Goal: Task Accomplishment & Management: Manage account settings

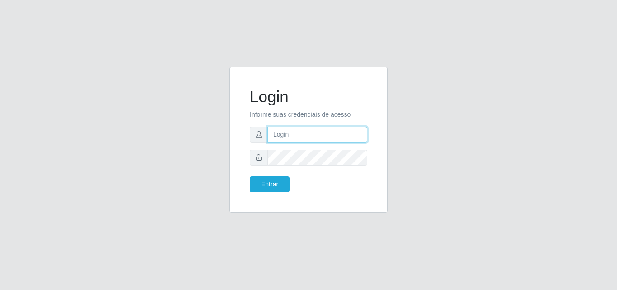
click at [299, 136] on input "text" at bounding box center [317, 134] width 100 height 16
type input "vitoria@saullus"
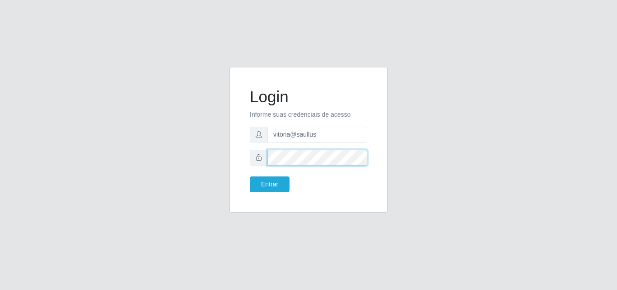
click at [250, 176] on button "Entrar" at bounding box center [270, 184] width 40 height 16
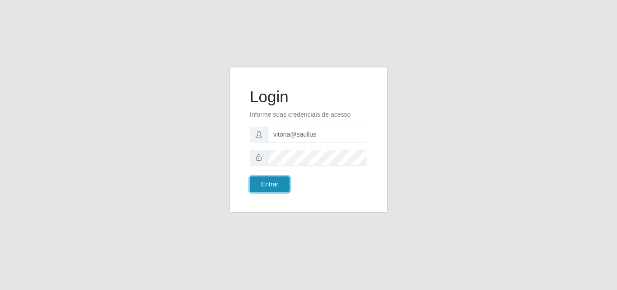
click at [283, 183] on button "Entrar" at bounding box center [270, 184] width 40 height 16
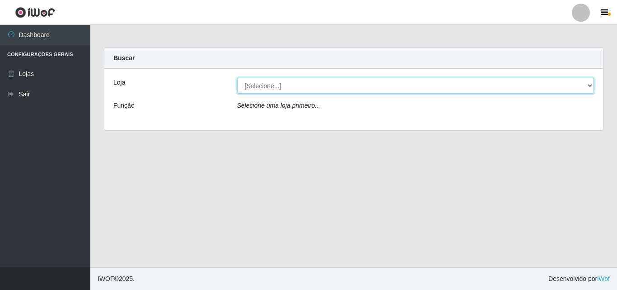
click at [272, 84] on select "[Selecione...] Saullus Supermercados" at bounding box center [415, 86] width 357 height 16
select select "423"
click at [237, 78] on select "[Selecione...] Saullus Supermercados" at bounding box center [415, 86] width 357 height 16
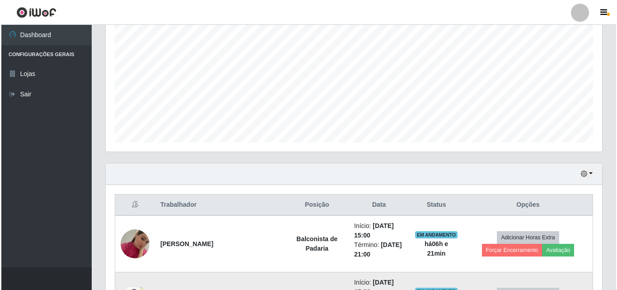
scroll to position [316, 0]
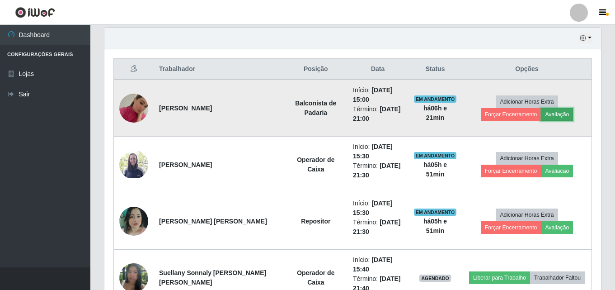
click at [541, 112] on button "Avaliação" at bounding box center [557, 114] width 32 height 13
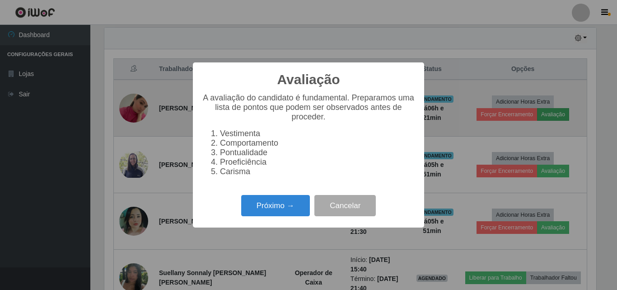
scroll to position [187, 492]
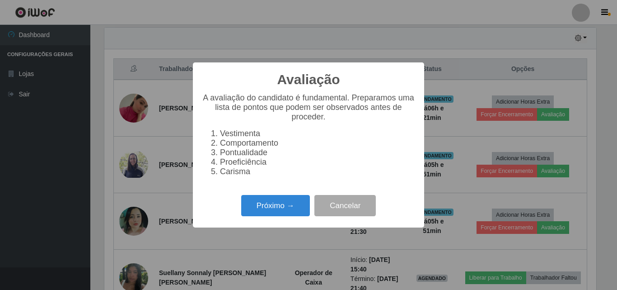
click at [279, 225] on div "Avaliação × A avaliação do candidato é fundamental. Preparamos uma lista de pon…" at bounding box center [308, 144] width 231 height 165
click at [289, 211] on button "Próximo →" at bounding box center [275, 205] width 69 height 21
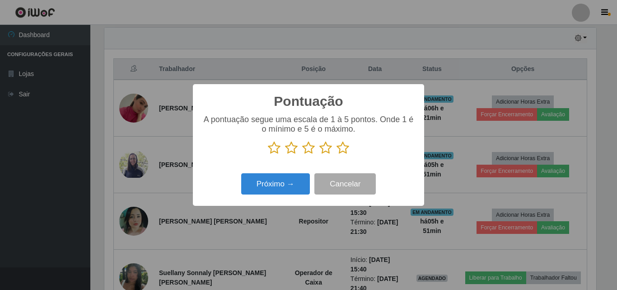
click at [344, 150] on icon at bounding box center [342, 148] width 13 height 14
click at [336, 154] on input "radio" at bounding box center [336, 154] width 0 height 0
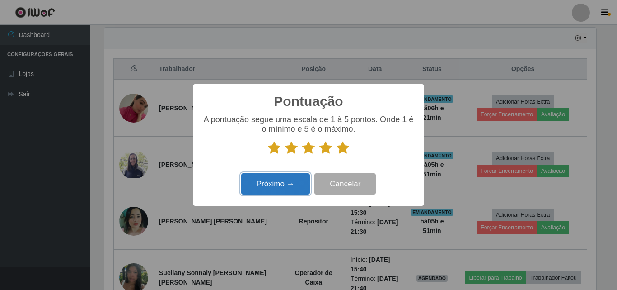
click at [281, 188] on button "Próximo →" at bounding box center [275, 183] width 69 height 21
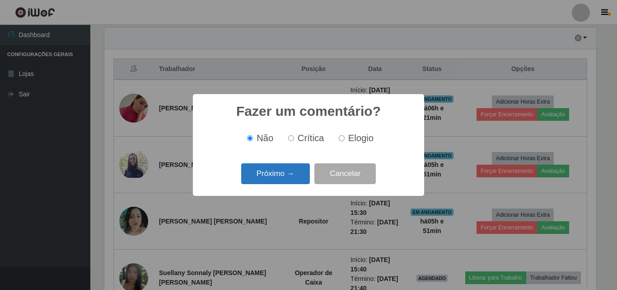
click at [287, 169] on button "Próximo →" at bounding box center [275, 173] width 69 height 21
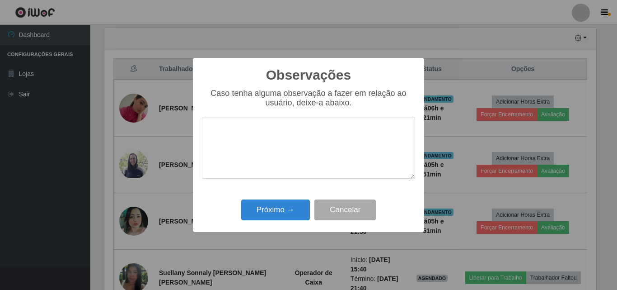
click at [290, 157] on textarea at bounding box center [308, 148] width 213 height 62
drag, startPoint x: 305, startPoint y: 131, endPoint x: 206, endPoint y: 143, distance: 99.2
click at [206, 143] on textarea "Otima profissional" at bounding box center [308, 148] width 213 height 62
type textarea "Otima profissional"
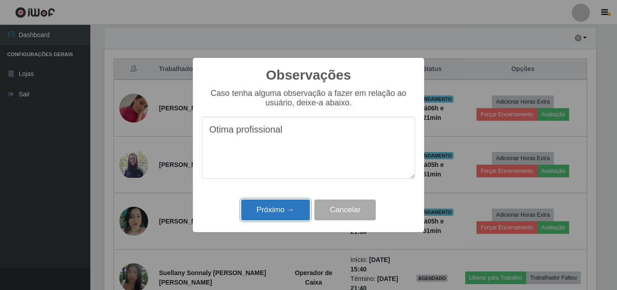
click at [258, 210] on button "Próximo →" at bounding box center [275, 209] width 69 height 21
click at [258, 210] on div "Observações × Caso tenha alguma observação a fazer em relação ao usuário, deixe…" at bounding box center [308, 145] width 617 height 290
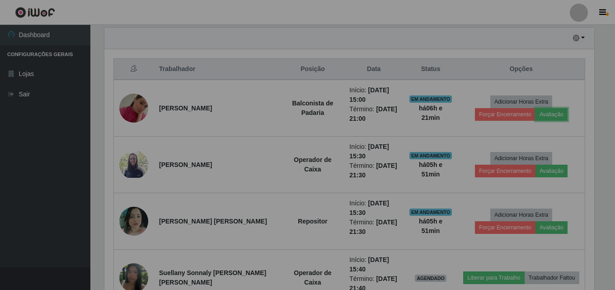
scroll to position [187, 496]
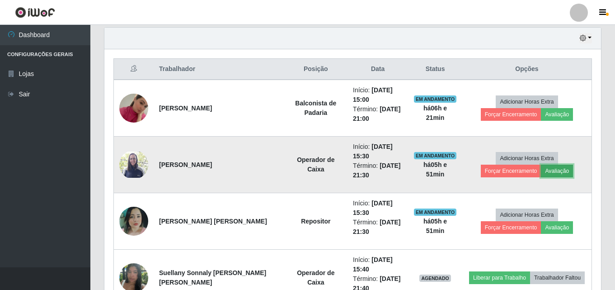
click at [541, 173] on button "Avaliação" at bounding box center [557, 170] width 32 height 13
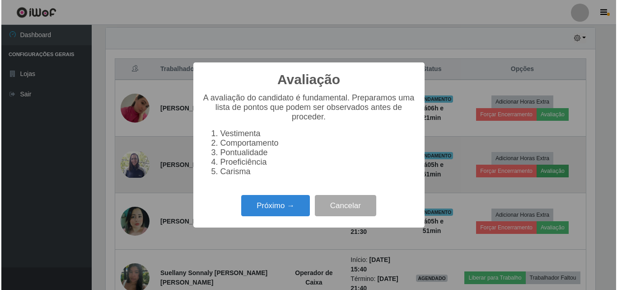
scroll to position [187, 492]
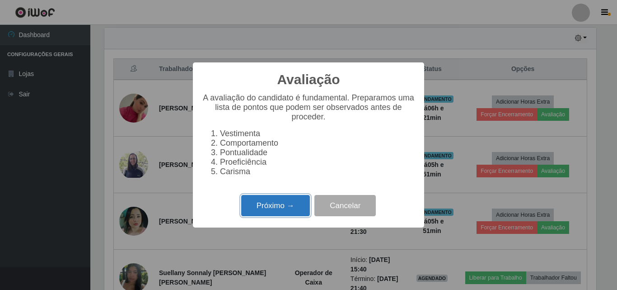
click at [274, 207] on button "Próximo →" at bounding box center [275, 205] width 69 height 21
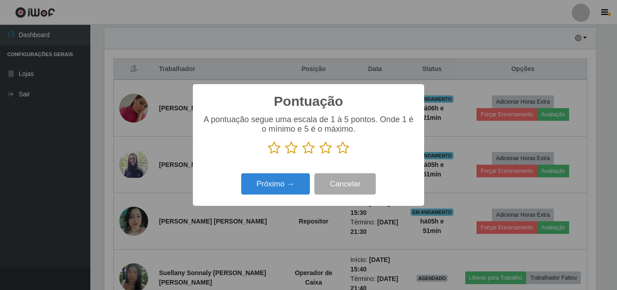
click at [339, 148] on icon at bounding box center [342, 148] width 13 height 14
click at [336, 154] on input "radio" at bounding box center [336, 154] width 0 height 0
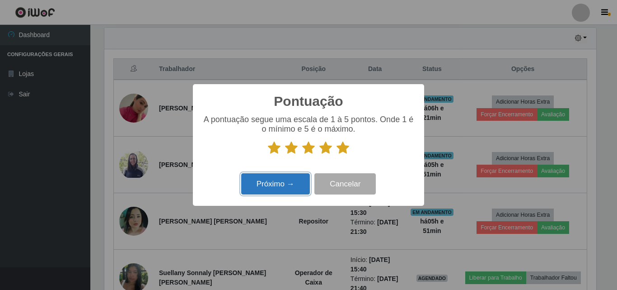
click at [301, 178] on button "Próximo →" at bounding box center [275, 183] width 69 height 21
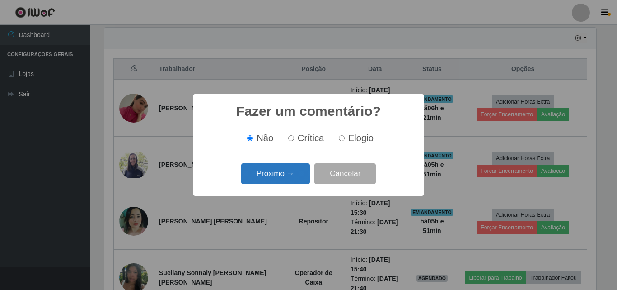
click at [299, 174] on button "Próximo →" at bounding box center [275, 173] width 69 height 21
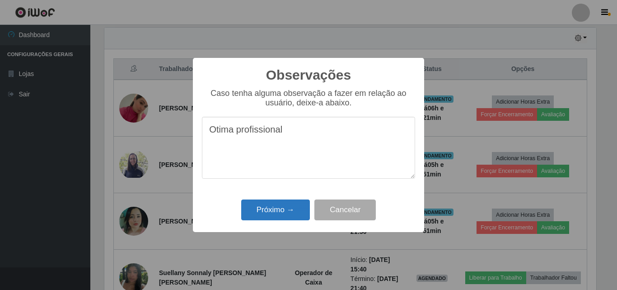
type textarea "Otima profissional"
click at [280, 216] on button "Próximo →" at bounding box center [275, 209] width 69 height 21
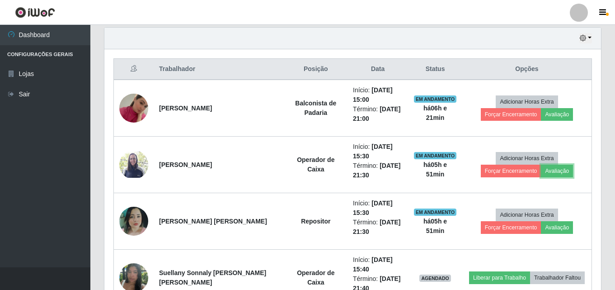
scroll to position [187, 496]
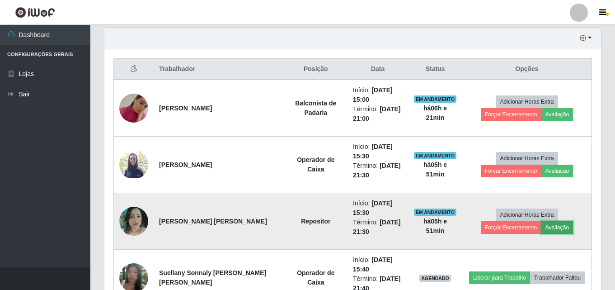
click at [541, 230] on button "Avaliação" at bounding box center [557, 227] width 32 height 13
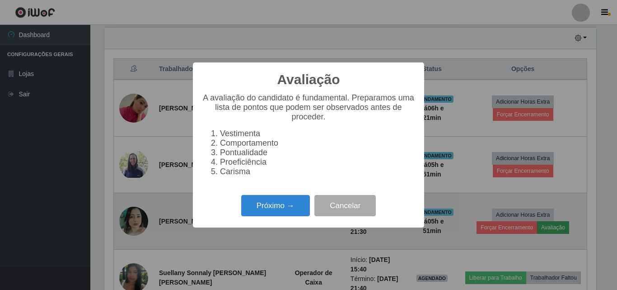
scroll to position [187, 492]
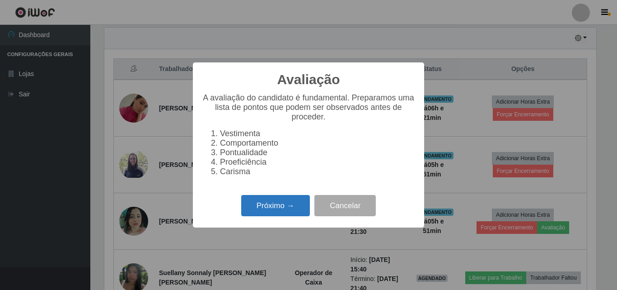
click at [261, 206] on button "Próximo →" at bounding box center [275, 205] width 69 height 21
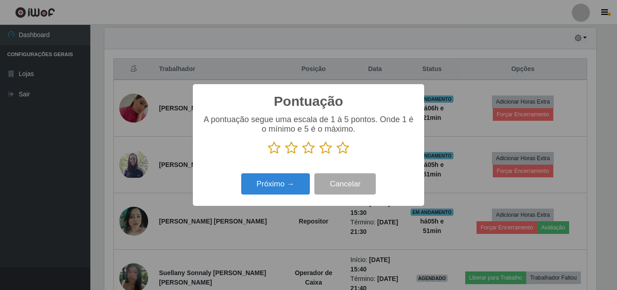
scroll to position [451480, 451175]
click at [341, 150] on icon at bounding box center [342, 148] width 13 height 14
click at [336, 154] on input "radio" at bounding box center [336, 154] width 0 height 0
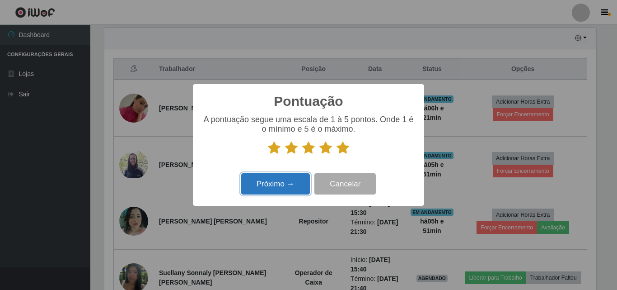
click at [297, 181] on button "Próximo →" at bounding box center [275, 183] width 69 height 21
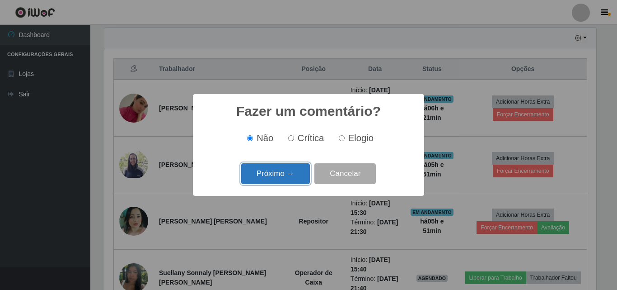
click at [298, 173] on button "Próximo →" at bounding box center [275, 173] width 69 height 21
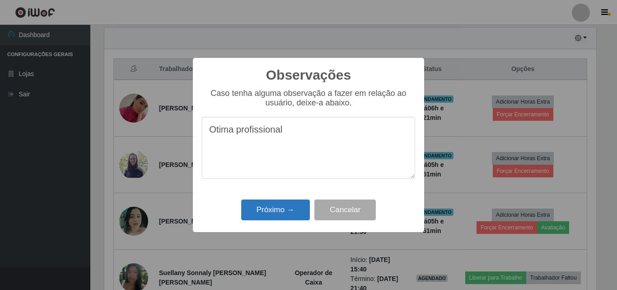
type textarea "Otima profissional"
click at [261, 215] on button "Próximo →" at bounding box center [275, 209] width 69 height 21
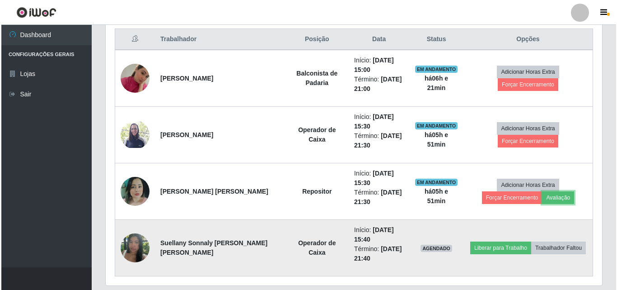
scroll to position [361, 0]
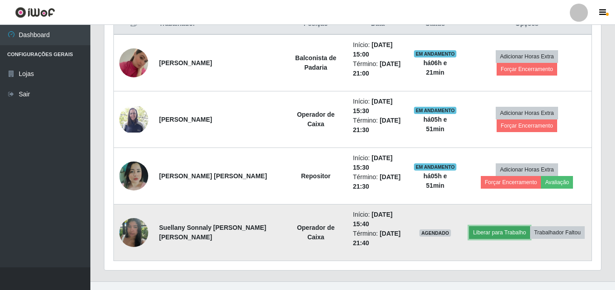
click at [471, 233] on button "Liberar para Trabalho" at bounding box center [499, 232] width 61 height 13
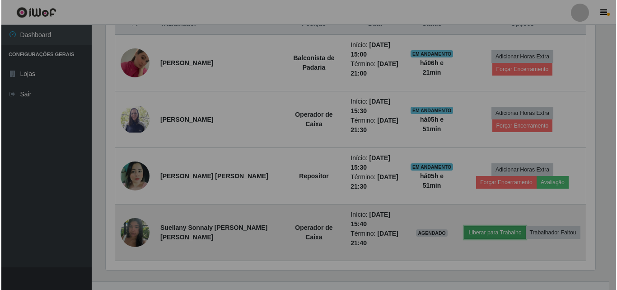
scroll to position [187, 496]
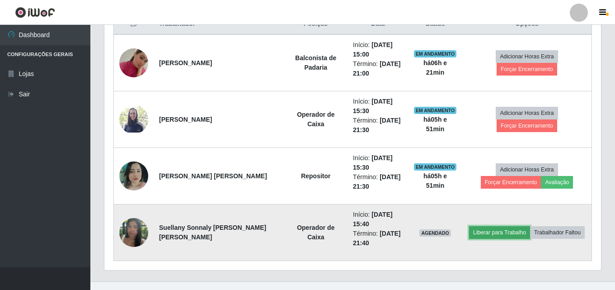
click at [471, 230] on button "Liberar para Trabalho" at bounding box center [499, 232] width 61 height 13
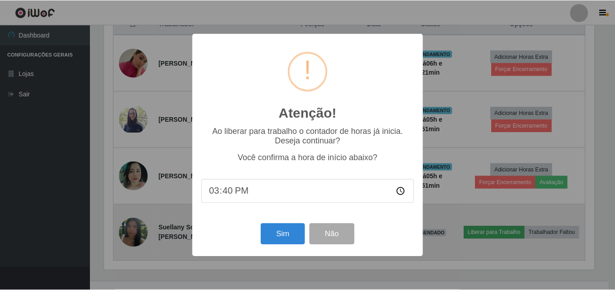
scroll to position [187, 492]
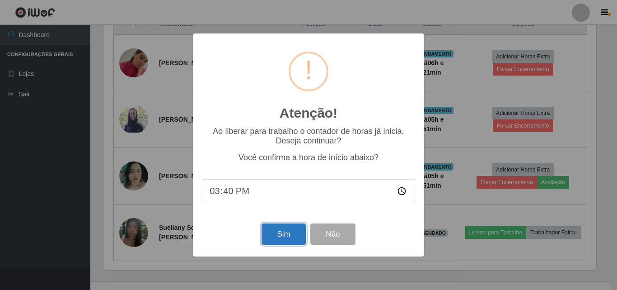
click at [292, 230] on button "Sim" at bounding box center [284, 233] width 44 height 21
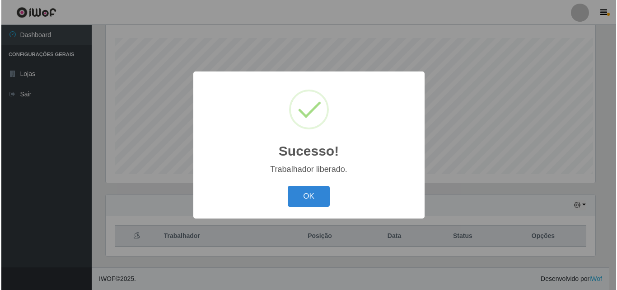
scroll to position [0, 0]
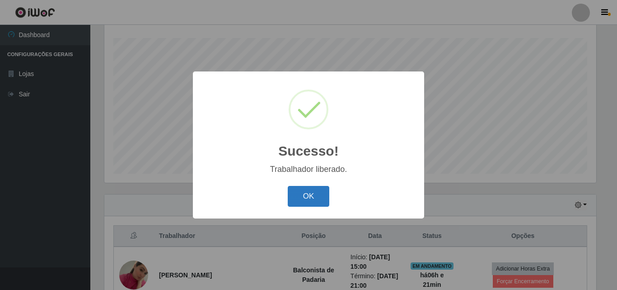
click at [297, 193] on button "OK" at bounding box center [309, 196] width 42 height 21
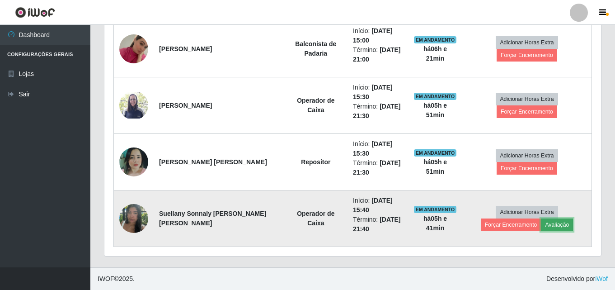
click at [541, 222] on button "Avaliação" at bounding box center [557, 224] width 32 height 13
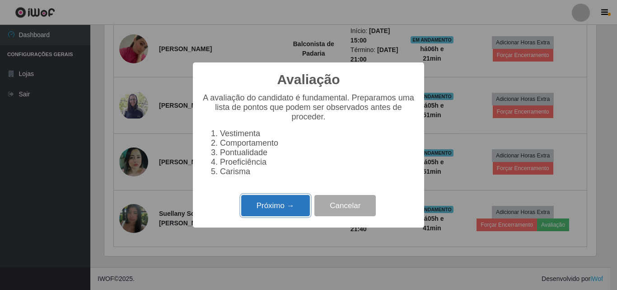
click at [294, 201] on button "Próximo →" at bounding box center [275, 205] width 69 height 21
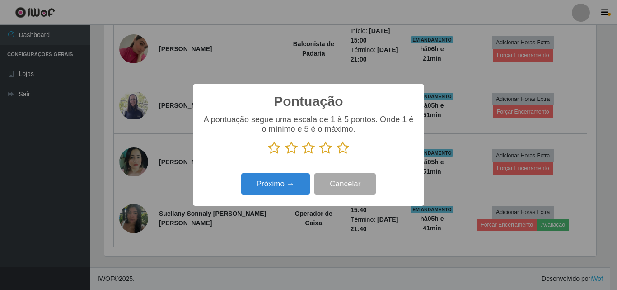
click at [346, 154] on icon at bounding box center [342, 148] width 13 height 14
click at [336, 154] on input "radio" at bounding box center [336, 154] width 0 height 0
click at [346, 154] on icon at bounding box center [342, 148] width 13 height 14
click at [336, 154] on input "radio" at bounding box center [336, 154] width 0 height 0
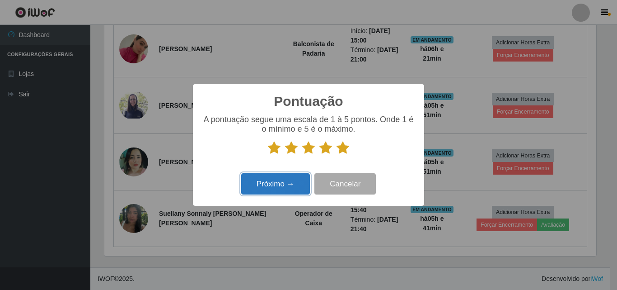
click at [302, 176] on button "Próximo →" at bounding box center [275, 183] width 69 height 21
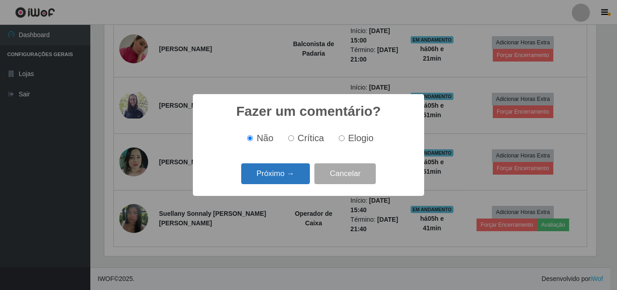
click at [300, 169] on button "Próximo →" at bounding box center [275, 173] width 69 height 21
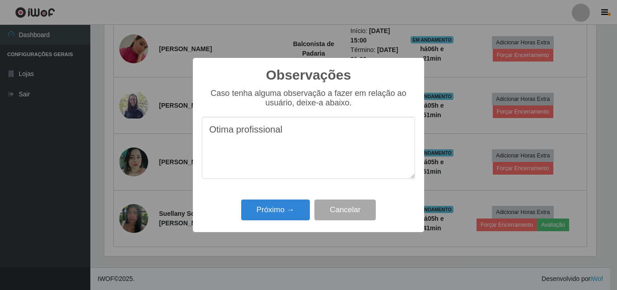
type textarea "Otima profissional"
click at [333, 61] on div "Observações × Caso tenha alguma observação a fazer em relação ao usuário, deixe…" at bounding box center [308, 145] width 231 height 174
click at [276, 211] on button "Próximo →" at bounding box center [275, 209] width 69 height 21
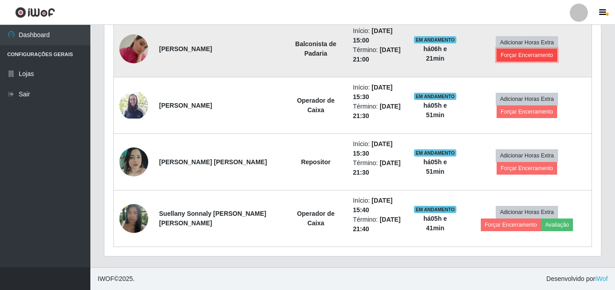
click at [550, 49] on button "Forçar Encerramento" at bounding box center [526, 55] width 61 height 13
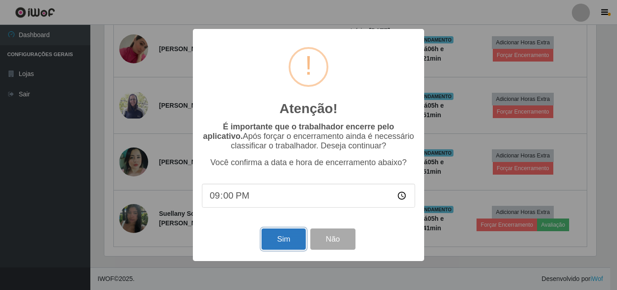
click at [278, 248] on button "Sim" at bounding box center [284, 238] width 44 height 21
click at [278, 248] on div "Atenção! × É importante que o trabalhador encerre pelo aplicativo. Após forçar …" at bounding box center [308, 145] width 617 height 290
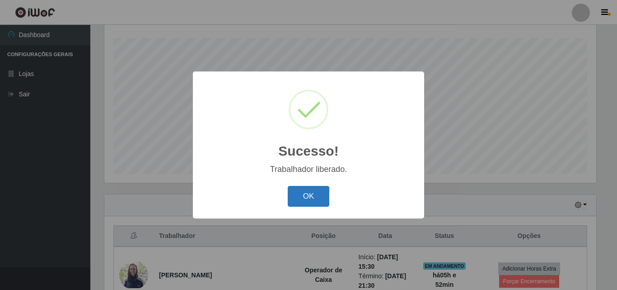
click at [314, 197] on button "OK" at bounding box center [309, 196] width 42 height 21
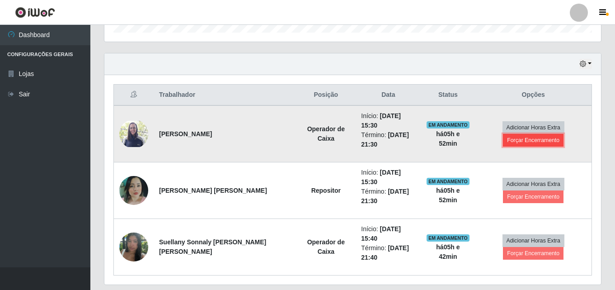
click at [558, 138] on button "Forçar Encerramento" at bounding box center [533, 140] width 61 height 13
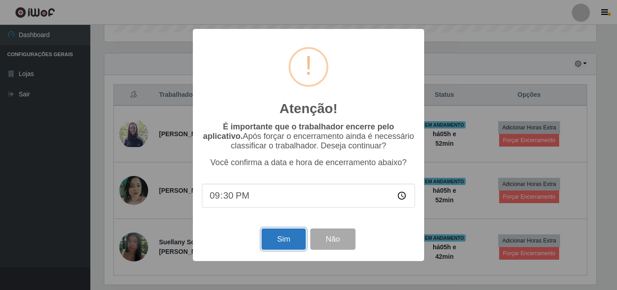
click at [287, 238] on button "Sim" at bounding box center [284, 238] width 44 height 21
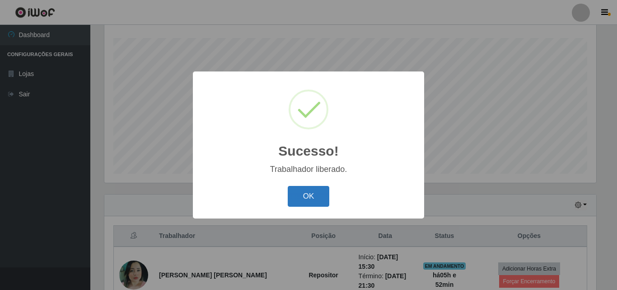
click at [299, 197] on button "OK" at bounding box center [309, 196] width 42 height 21
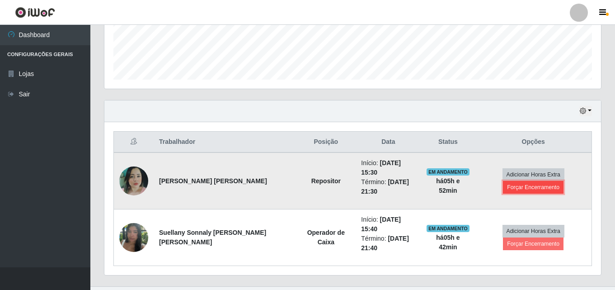
click at [513, 187] on button "Forçar Encerramento" at bounding box center [533, 187] width 61 height 13
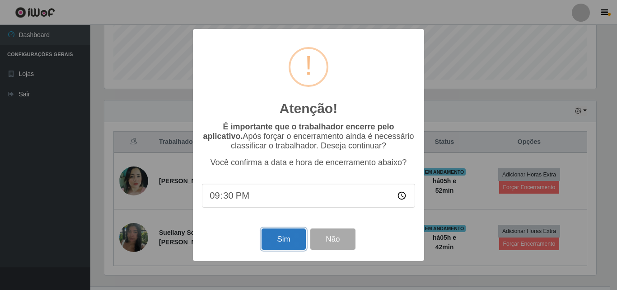
click at [283, 241] on button "Sim" at bounding box center [284, 238] width 44 height 21
click at [283, 241] on div "Atenção! × É importante que o trabalhador encerre pelo aplicativo. Após forçar …" at bounding box center [308, 145] width 617 height 290
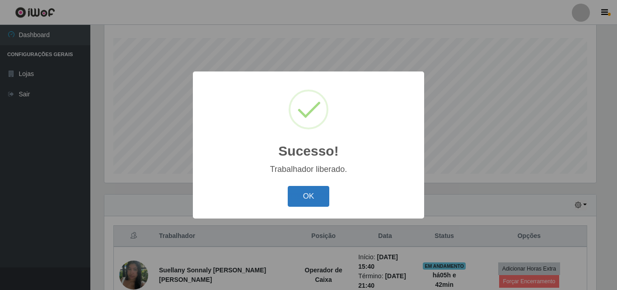
click at [319, 204] on button "OK" at bounding box center [309, 196] width 42 height 21
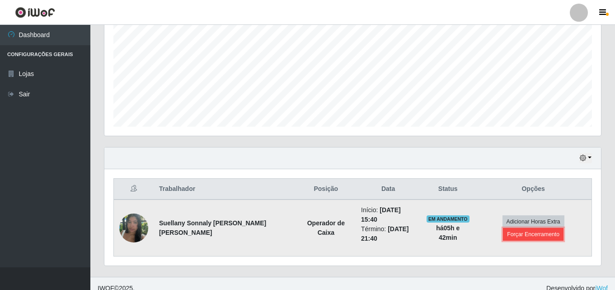
click at [520, 233] on button "Forçar Encerramento" at bounding box center [533, 234] width 61 height 13
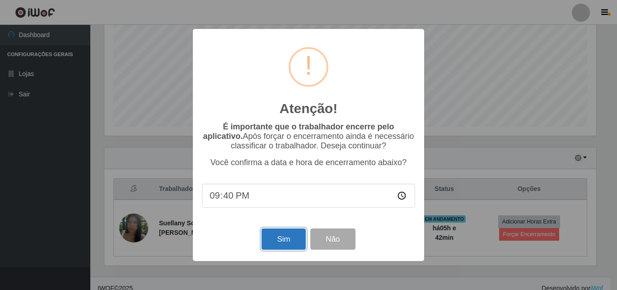
click at [290, 247] on button "Sim" at bounding box center [284, 238] width 44 height 21
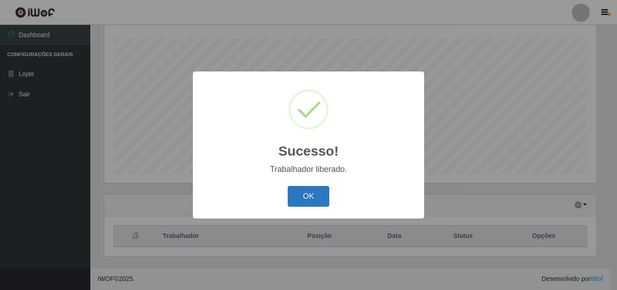
click at [320, 191] on button "OK" at bounding box center [309, 196] width 42 height 21
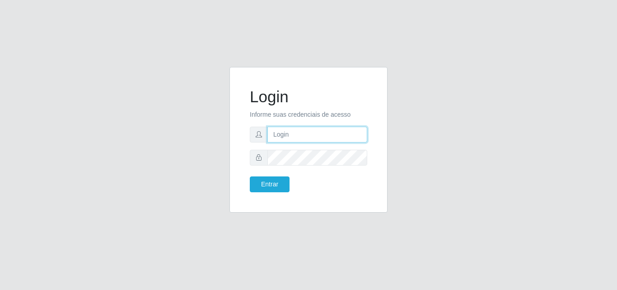
click at [295, 130] on input "text" at bounding box center [317, 134] width 100 height 16
type input "iris@saullus"
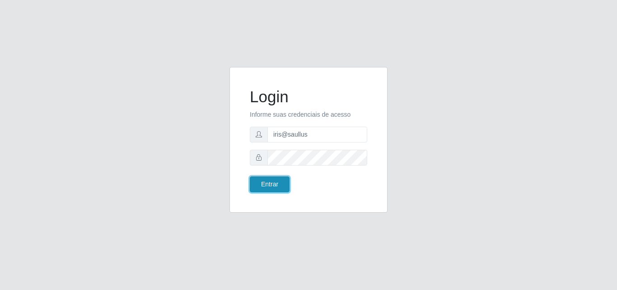
click at [278, 185] on button "Entrar" at bounding box center [270, 184] width 40 height 16
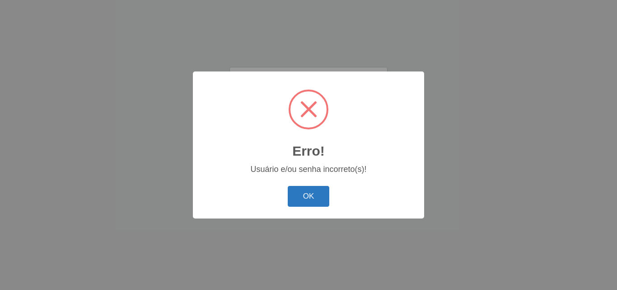
click at [317, 197] on button "OK" at bounding box center [309, 196] width 42 height 21
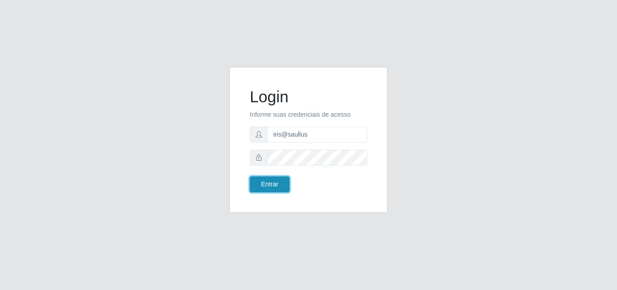
click at [273, 188] on button "Entrar" at bounding box center [270, 184] width 40 height 16
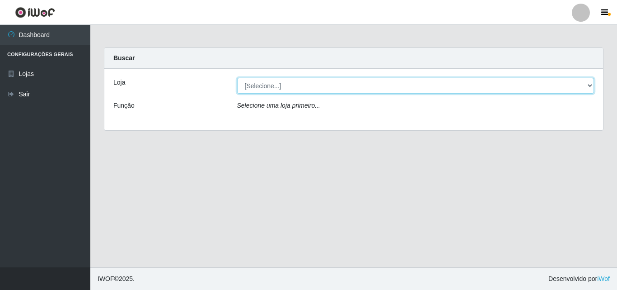
click at [280, 81] on select "[Selecione...] Saullus Supermercados" at bounding box center [415, 86] width 357 height 16
select select "423"
click at [237, 78] on select "[Selecione...] Saullus Supermercados" at bounding box center [415, 86] width 357 height 16
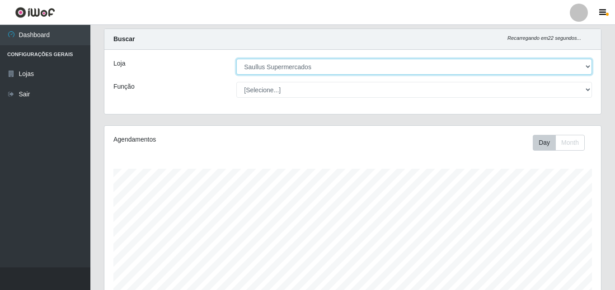
scroll to position [14, 0]
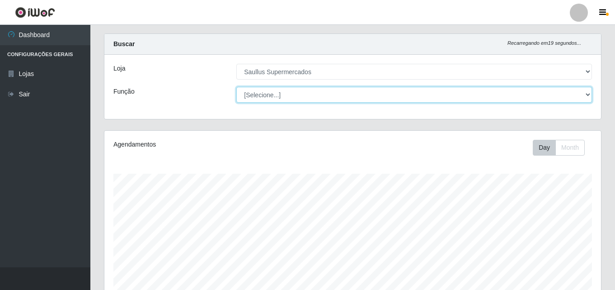
click at [283, 95] on select "[Selecione...] ASG ASG + ASG ++ Balconista de Açougue Balconista de Açougue + B…" at bounding box center [413, 95] width 355 height 16
